Goal: Task Accomplishment & Management: Use online tool/utility

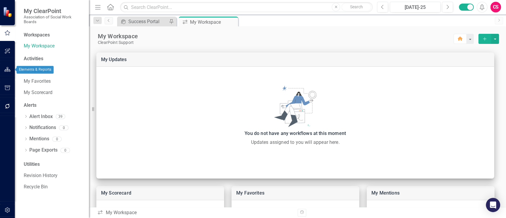
click at [12, 71] on button "button" at bounding box center [7, 69] width 13 height 12
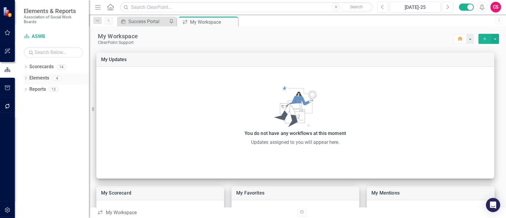
click at [27, 76] on div "Dropdown" at bounding box center [26, 78] width 4 height 5
click at [24, 67] on icon "Dropdown" at bounding box center [26, 67] width 4 height 3
click at [28, 80] on div "Dropdown" at bounding box center [29, 78] width 4 height 5
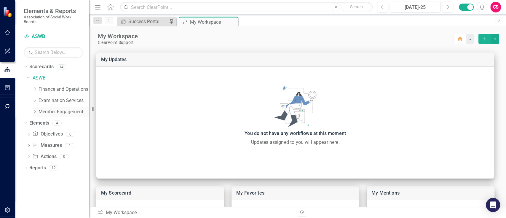
click at [36, 110] on icon "Dropdown" at bounding box center [35, 112] width 4 height 4
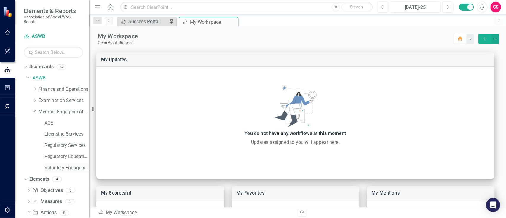
click at [54, 165] on link "Volunteer Engagement & Outreach" at bounding box center [66, 167] width 44 height 7
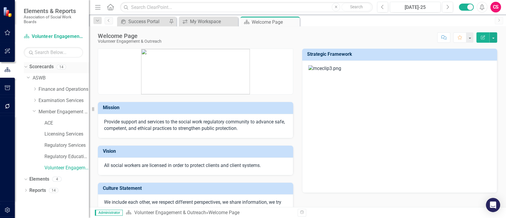
click at [25, 68] on icon "Dropdown" at bounding box center [24, 67] width 3 height 4
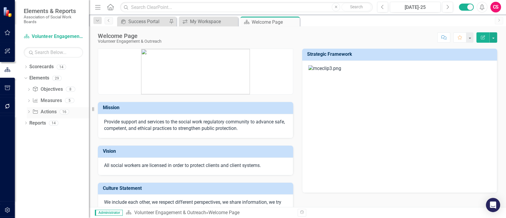
click at [28, 113] on icon at bounding box center [28, 111] width 1 height 3
click at [35, 122] on icon "Dropdown" at bounding box center [35, 121] width 4 height 4
click at [64, 132] on div "Implement Impexium member support and internal processes" at bounding box center [73, 131] width 31 height 5
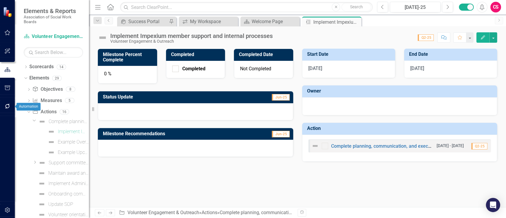
click at [4, 108] on icon "button" at bounding box center [7, 106] width 6 height 5
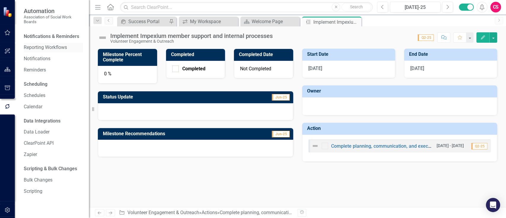
click at [49, 44] on link "Reporting Workflows" at bounding box center [53, 47] width 59 height 7
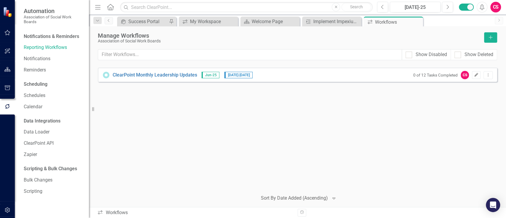
click at [474, 76] on icon "Edit" at bounding box center [476, 75] width 4 height 4
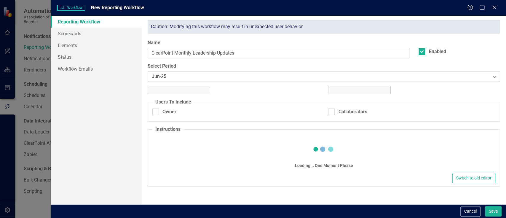
checkbox input "true"
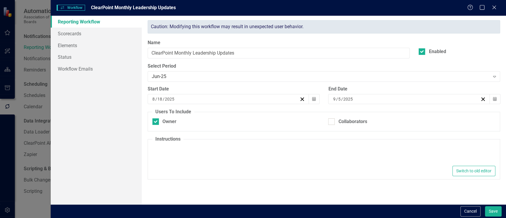
type textarea "<p>Please make updates to your assigned elements for this reporting period. Rev…"
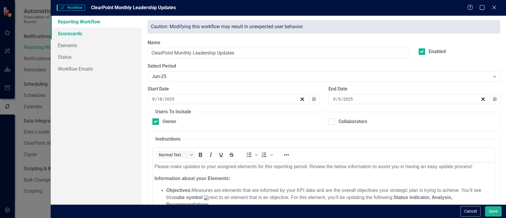
click at [98, 34] on link "Scorecards" at bounding box center [96, 34] width 91 height 12
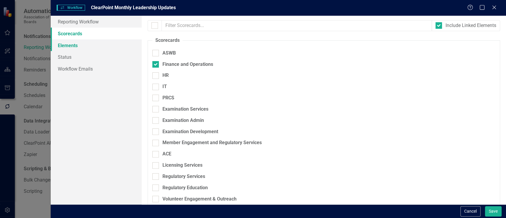
click at [97, 44] on link "Elements" at bounding box center [96, 45] width 91 height 12
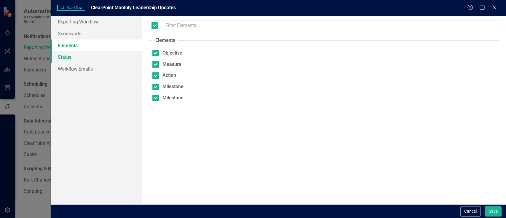
click at [95, 52] on link "Status" at bounding box center [96, 57] width 91 height 12
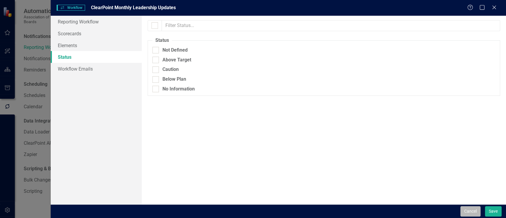
click at [470, 211] on button "Cancel" at bounding box center [470, 211] width 20 height 10
